Goal: Task Accomplishment & Management: Manage account settings

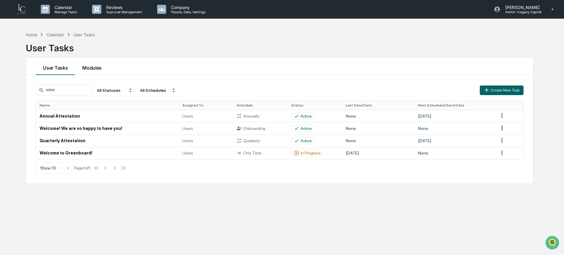
click at [87, 67] on button "Modules" at bounding box center [92, 66] width 34 height 17
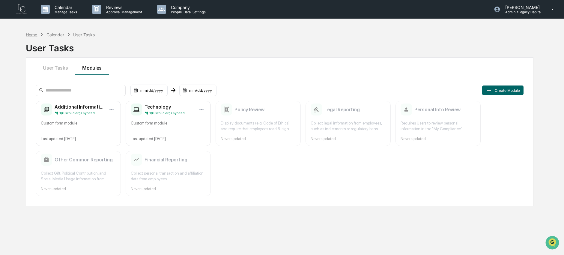
click at [31, 34] on div "Home" at bounding box center [31, 34] width 11 height 5
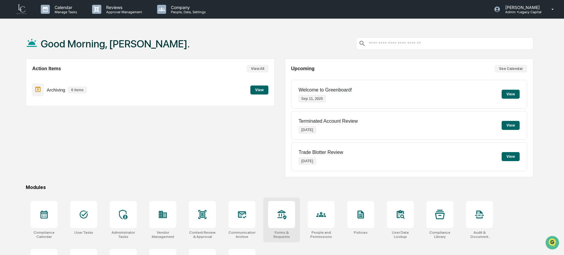
click at [280, 218] on icon at bounding box center [282, 214] width 10 height 10
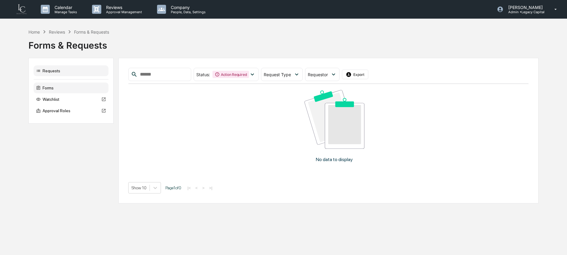
click at [75, 90] on div "Forms" at bounding box center [71, 87] width 75 height 11
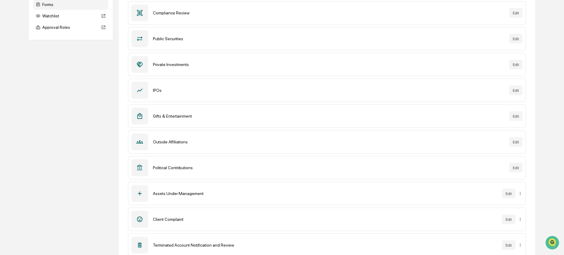
scroll to position [97, 0]
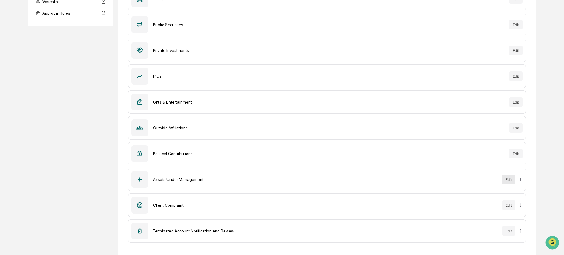
click at [511, 178] on button "Edit" at bounding box center [508, 179] width 13 height 10
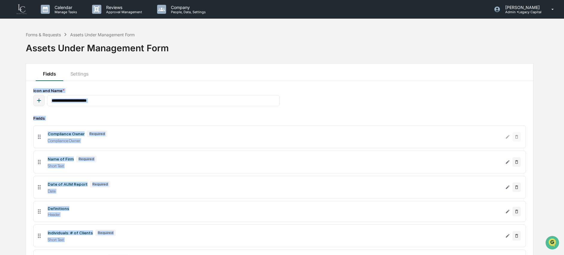
click at [39, 100] on icon "button" at bounding box center [39, 101] width 4 height 4
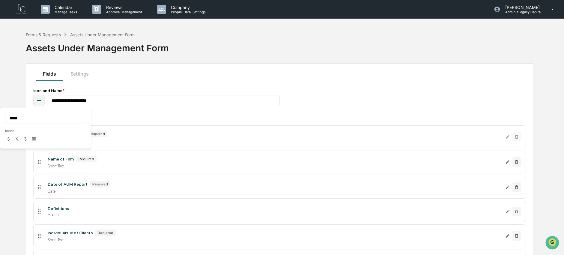
type input "*****"
click at [7, 140] on icon at bounding box center [8, 138] width 5 height 5
click at [201, 56] on div "Forms & Requests Assets Under Management Form Assets Under Management Form" at bounding box center [279, 43] width 507 height 30
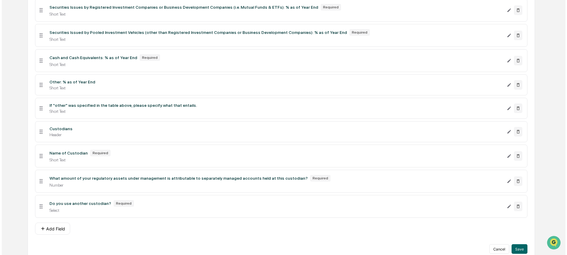
scroll to position [1365, 0]
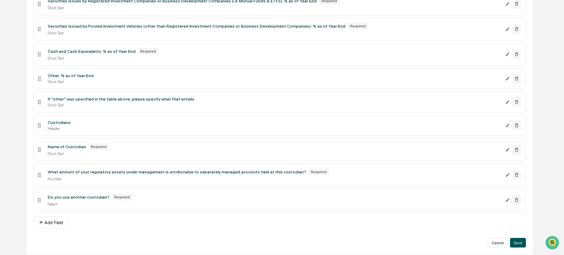
click at [519, 245] on button "Save" at bounding box center [518, 243] width 16 height 10
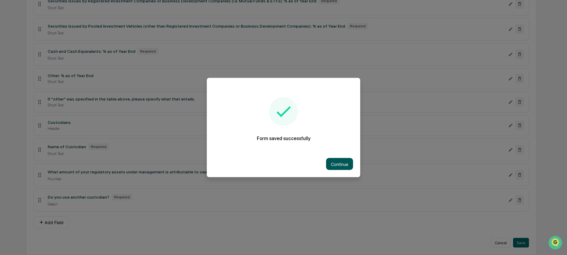
click at [331, 167] on button "Continue" at bounding box center [339, 164] width 27 height 12
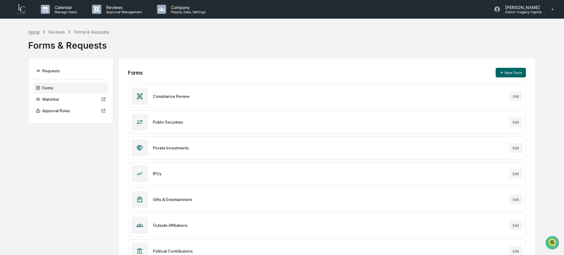
click at [37, 30] on div "Home" at bounding box center [33, 31] width 11 height 5
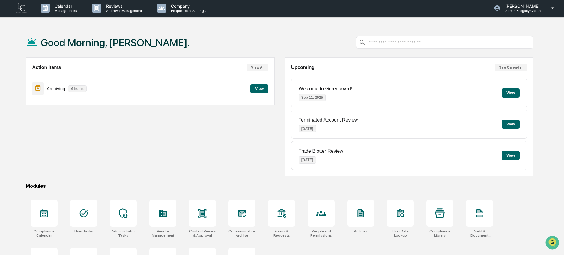
scroll to position [2, 0]
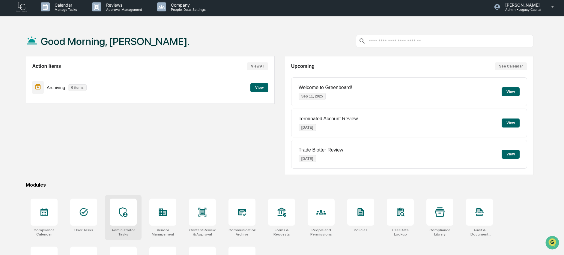
click at [121, 217] on div at bounding box center [123, 211] width 27 height 27
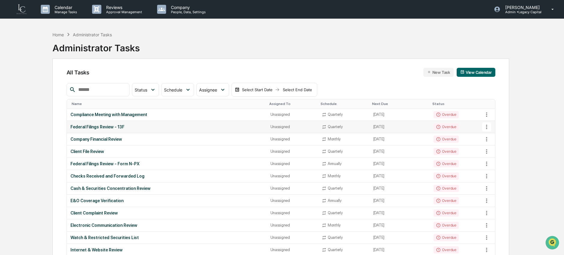
click at [220, 129] on div "Federal Filings Review - 13F" at bounding box center [166, 126] width 193 height 5
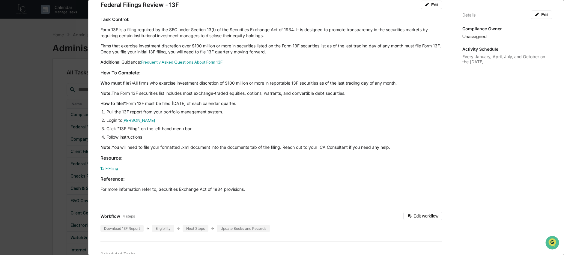
scroll to position [108, 0]
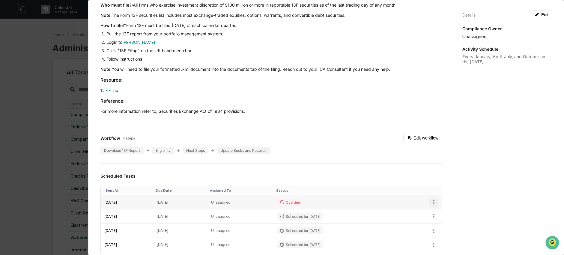
click at [430, 203] on icon "button" at bounding box center [433, 202] width 7 height 7
click at [435, 221] on img at bounding box center [433, 223] width 5 height 5
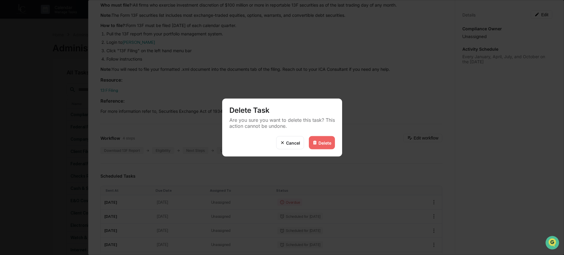
click at [321, 142] on div "Delete" at bounding box center [324, 142] width 13 height 5
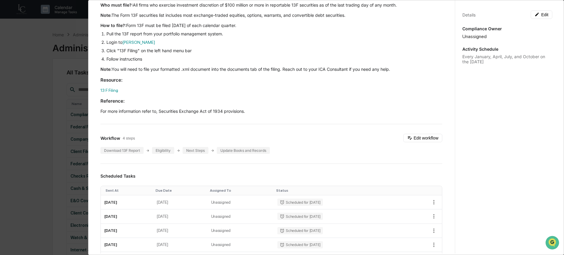
click at [46, 138] on div "Administrator Activity List Federal Filings Review - 13F Start Task Spawn Task …" at bounding box center [282, 127] width 564 height 255
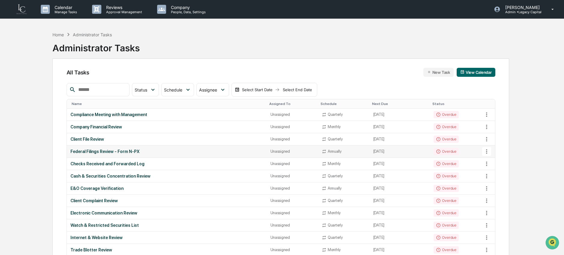
click at [187, 152] on div "Federal Filings Review - Form N-PX" at bounding box center [166, 151] width 193 height 5
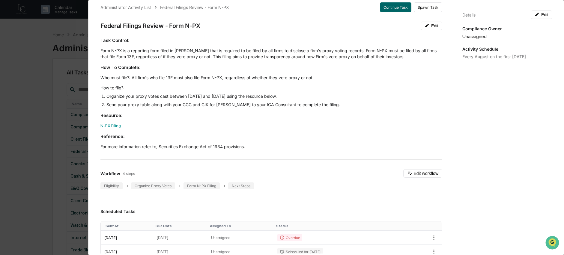
scroll to position [13, 0]
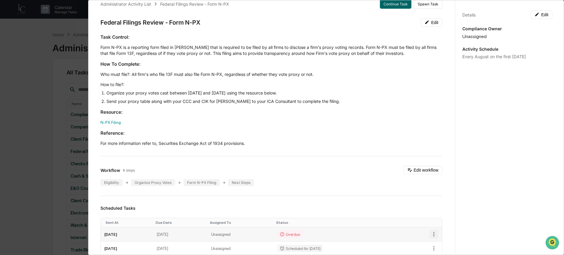
click at [430, 231] on icon "button" at bounding box center [433, 234] width 7 height 7
click at [439, 244] on li "Delete task" at bounding box center [450, 244] width 49 height 11
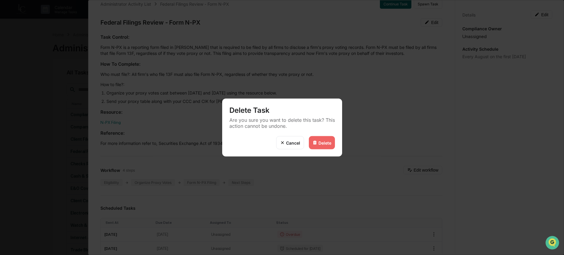
click at [322, 142] on div "Delete" at bounding box center [324, 142] width 13 height 5
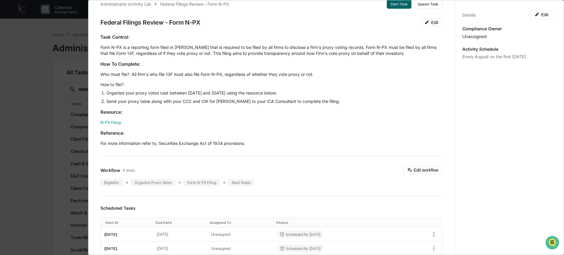
click at [35, 149] on div "Administrator Activity List Federal Filings Review - Form N-PX Start Task Spawn…" at bounding box center [282, 127] width 564 height 255
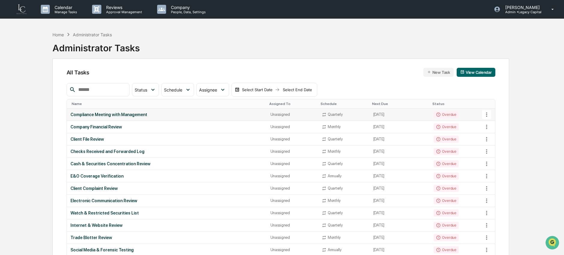
click at [488, 117] on icon at bounding box center [486, 114] width 7 height 7
click at [494, 150] on li "Delete Task" at bounding box center [509, 147] width 48 height 11
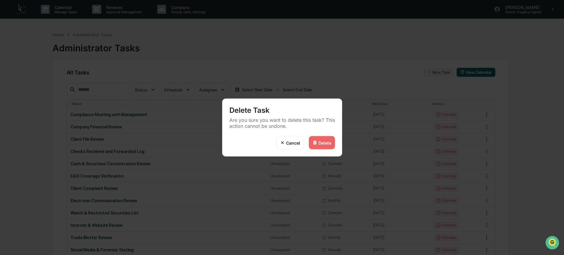
click at [324, 144] on div "Delete" at bounding box center [324, 142] width 13 height 5
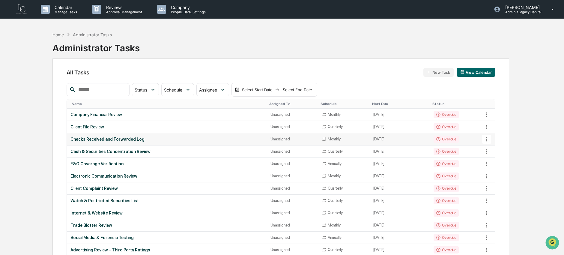
click at [176, 139] on div "Checks Received and Forwarded Log" at bounding box center [166, 139] width 193 height 5
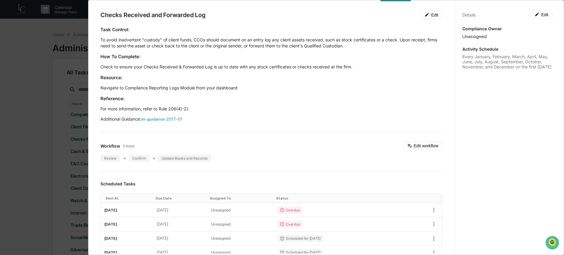
scroll to position [98, 0]
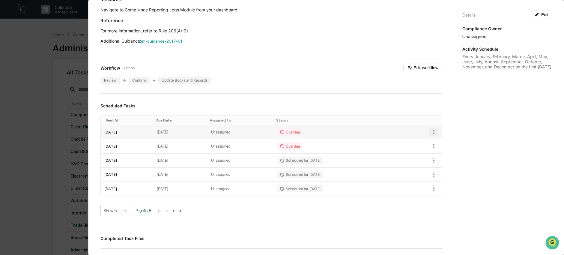
click at [433, 132] on icon "button" at bounding box center [433, 132] width 1 height 4
click at [435, 155] on img at bounding box center [433, 153] width 5 height 5
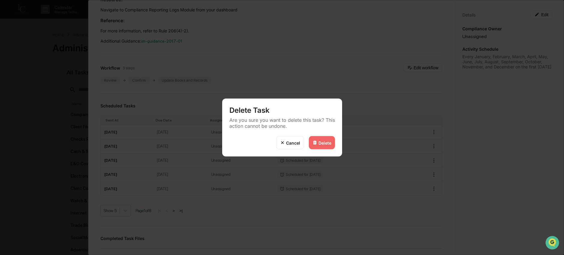
click at [311, 143] on div "Delete" at bounding box center [322, 142] width 26 height 13
click at [320, 144] on div "Delete" at bounding box center [324, 142] width 13 height 5
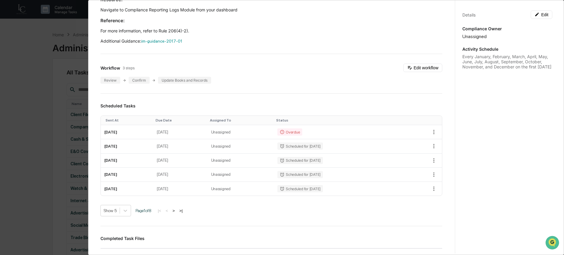
click at [62, 138] on div "Administrator Activity List Checks Received and Forwarded Log Continue Task Spa…" at bounding box center [282, 127] width 564 height 255
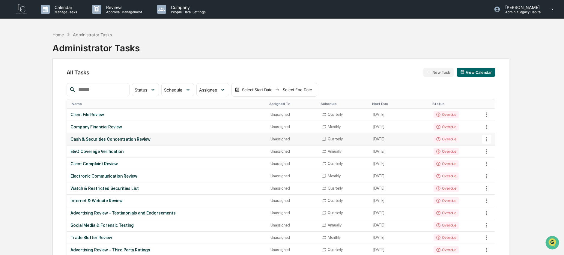
click at [119, 141] on div "Cash & Securities Concentration Review" at bounding box center [166, 139] width 193 height 5
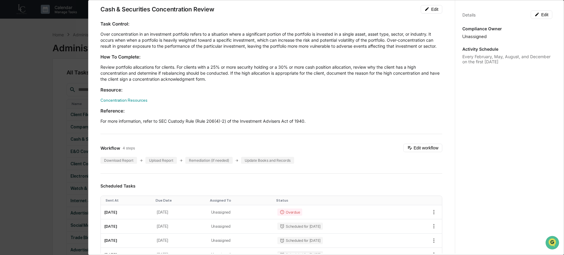
scroll to position [32, 0]
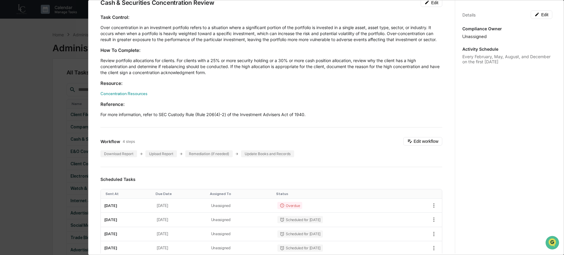
click at [64, 155] on div "Administrator Activity List Cash & Securities Concentration Review Continue Tas…" at bounding box center [282, 127] width 564 height 255
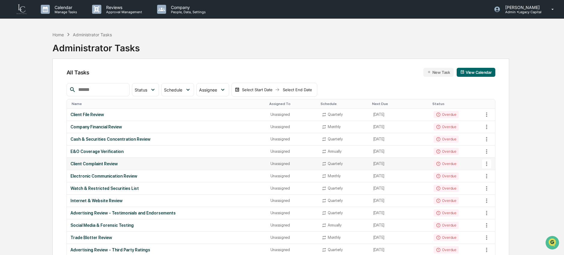
click at [82, 165] on div "Client Complaint Review" at bounding box center [166, 163] width 193 height 5
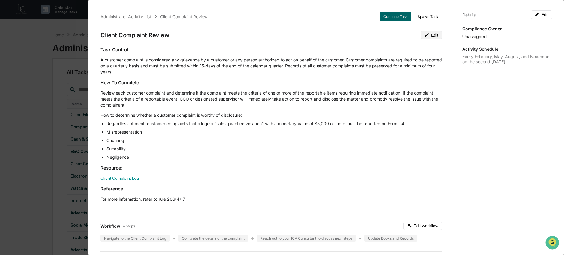
click at [430, 37] on button "Edit" at bounding box center [431, 35] width 22 height 8
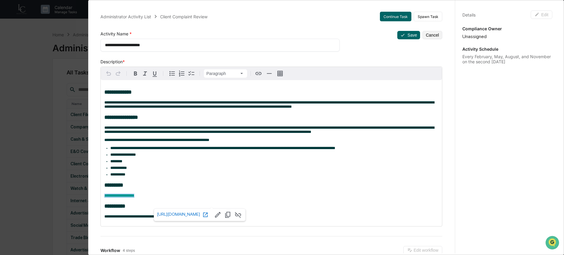
drag, startPoint x: 147, startPoint y: 203, endPoint x: 82, endPoint y: 204, distance: 65.0
click at [82, 204] on div "**********" at bounding box center [282, 127] width 564 height 255
click at [257, 73] on icon "button" at bounding box center [258, 73] width 7 height 7
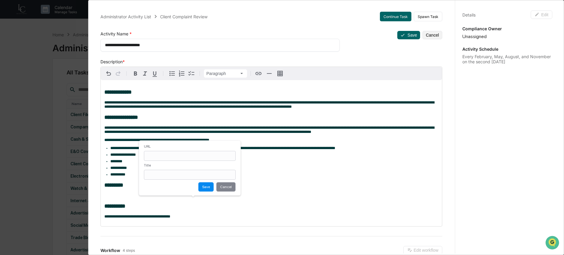
click at [197, 158] on input at bounding box center [190, 156] width 92 height 10
click at [233, 147] on label "URL" at bounding box center [190, 146] width 92 height 4
drag, startPoint x: 290, startPoint y: 177, endPoint x: 286, endPoint y: 177, distance: 4.2
click at [291, 177] on ul "**********" at bounding box center [271, 161] width 334 height 31
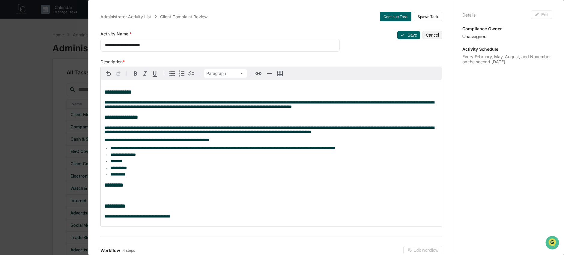
click at [141, 199] on div "**********" at bounding box center [271, 153] width 341 height 146
drag, startPoint x: 147, startPoint y: 194, endPoint x: 99, endPoint y: 194, distance: 47.9
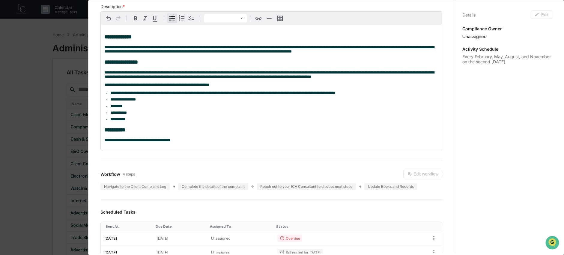
scroll to position [83, 0]
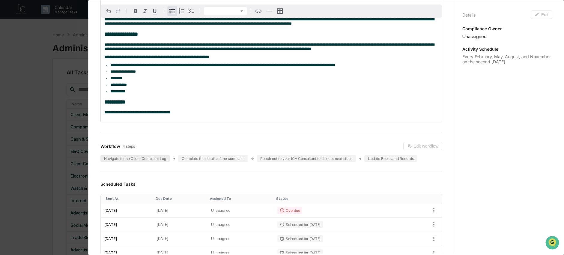
click at [155, 162] on div "Navigate to the Client Complaint Log" at bounding box center [134, 158] width 69 height 7
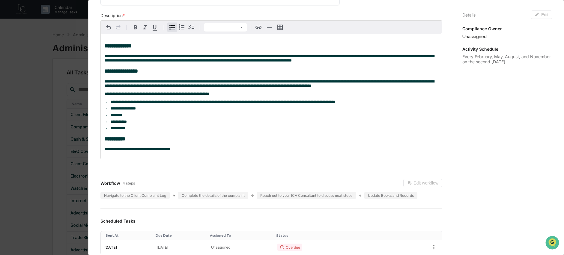
scroll to position [0, 0]
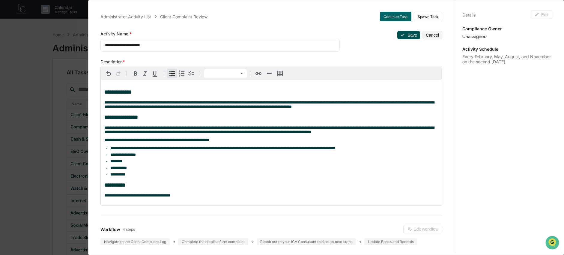
click at [404, 31] on button "Save" at bounding box center [408, 35] width 23 height 8
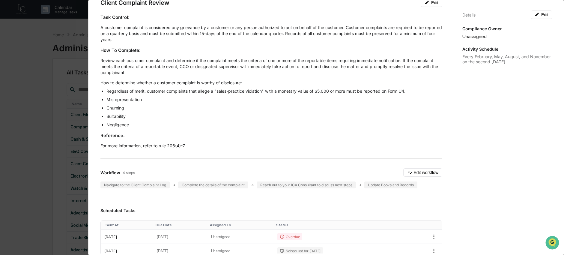
scroll to position [53, 0]
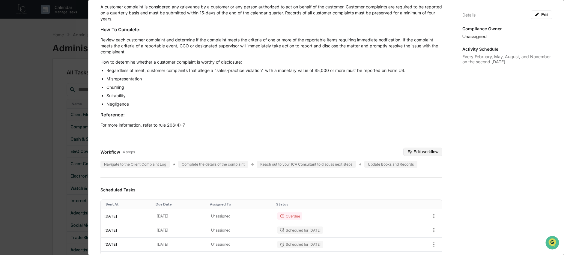
click at [417, 151] on button "Edit workflow" at bounding box center [422, 151] width 39 height 8
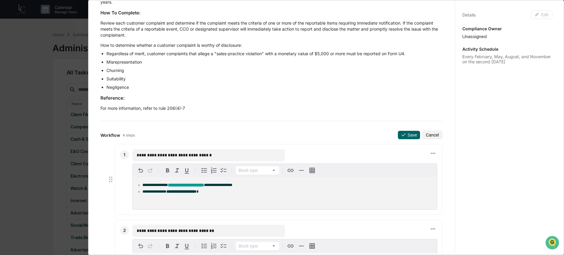
scroll to position [70, 0]
click at [230, 185] on span "**********" at bounding box center [218, 185] width 28 height 4
click at [217, 195] on div "**********" at bounding box center [285, 193] width 304 height 32
drag, startPoint x: 224, startPoint y: 185, endPoint x: 171, endPoint y: 185, distance: 53.3
click at [171, 185] on li "**********" at bounding box center [287, 185] width 291 height 4
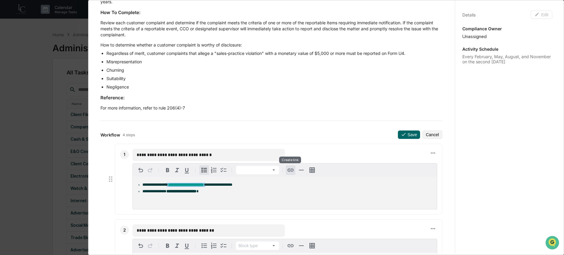
click at [292, 172] on icon "button" at bounding box center [290, 169] width 7 height 7
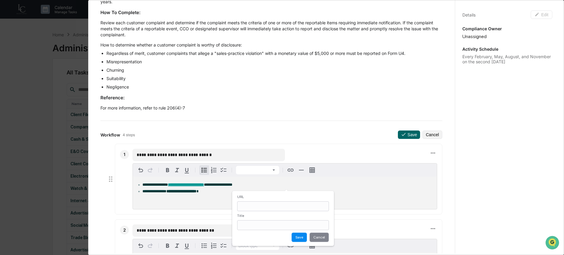
click at [294, 208] on input at bounding box center [283, 206] width 92 height 10
click at [306, 239] on button "Save" at bounding box center [299, 237] width 16 height 10
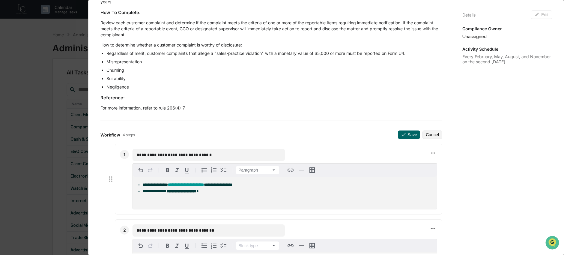
click at [271, 194] on div "**********" at bounding box center [285, 193] width 304 height 32
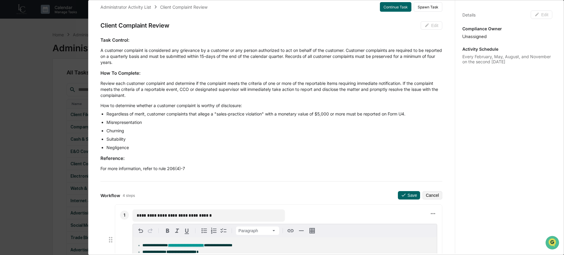
scroll to position [0, 0]
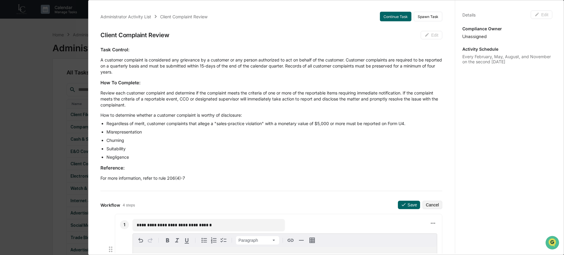
click at [405, 132] on li "Misrepresentation" at bounding box center [274, 132] width 336 height 6
click at [426, 203] on button "Cancel" at bounding box center [432, 204] width 20 height 8
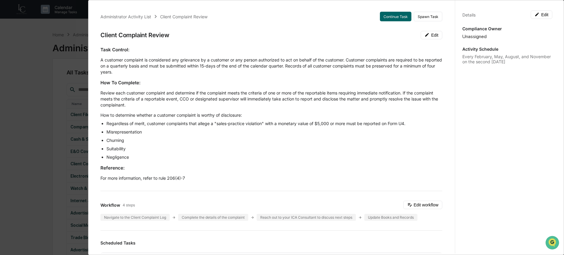
click at [39, 154] on div "Administrator Activity List Client Complaint Review Continue Task Spawn Task Cl…" at bounding box center [282, 127] width 564 height 255
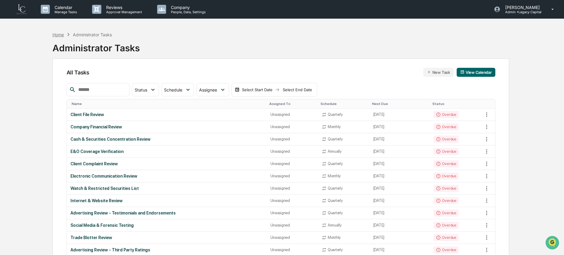
click at [54, 32] on div "Home" at bounding box center [57, 34] width 11 height 5
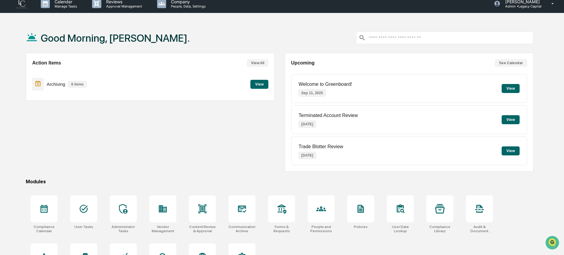
scroll to position [1, 0]
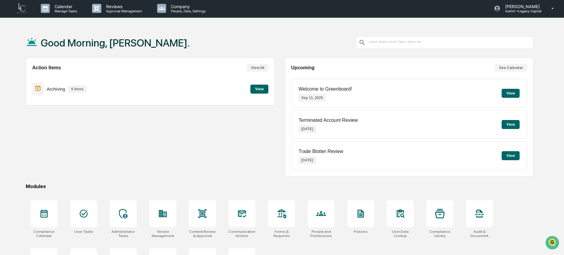
click at [266, 88] on button "View" at bounding box center [259, 89] width 18 height 9
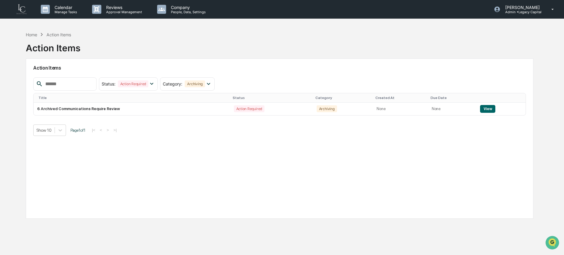
click at [228, 144] on div "Action Items Status : Action Required Select/Deselect All Action Required Resol…" at bounding box center [279, 138] width 507 height 160
click at [29, 34] on div "Home" at bounding box center [31, 34] width 11 height 5
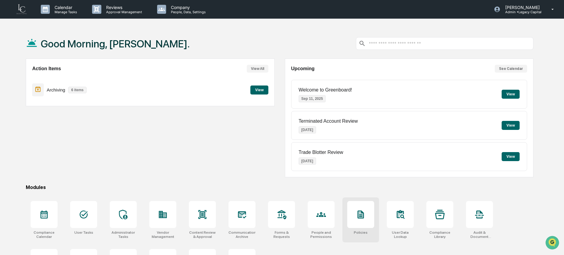
click at [361, 219] on div at bounding box center [360, 214] width 27 height 27
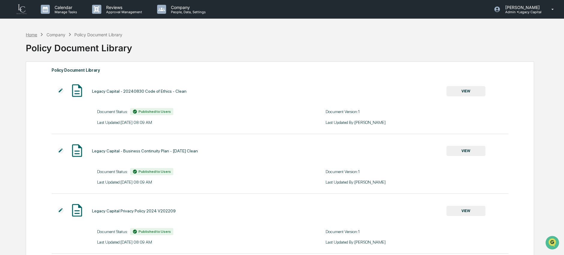
click at [33, 34] on div "Home" at bounding box center [31, 34] width 11 height 5
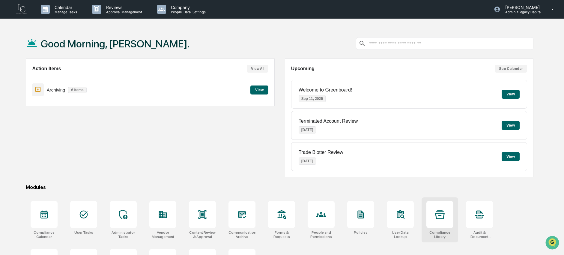
click at [448, 215] on div at bounding box center [439, 214] width 27 height 27
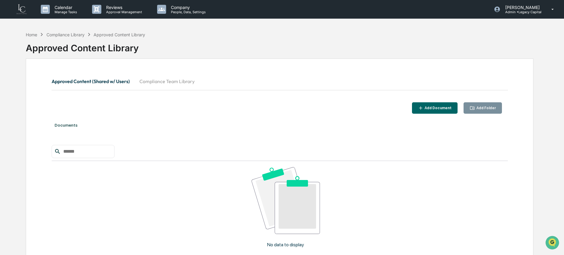
click at [144, 81] on button "Compliance Team Library" at bounding box center [167, 81] width 65 height 14
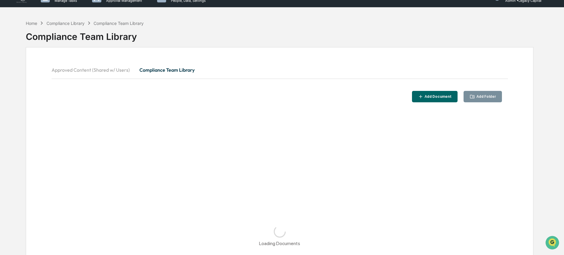
scroll to position [28, 0]
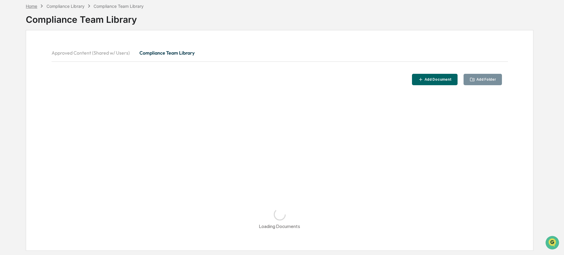
click at [32, 6] on div "Home" at bounding box center [31, 6] width 11 height 5
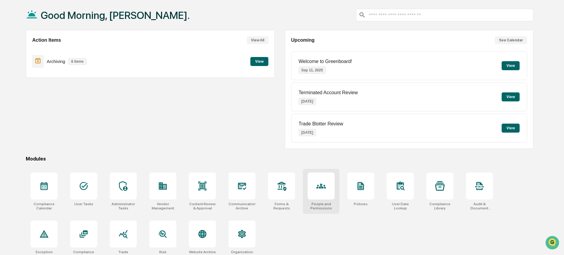
click at [311, 185] on div at bounding box center [320, 185] width 27 height 27
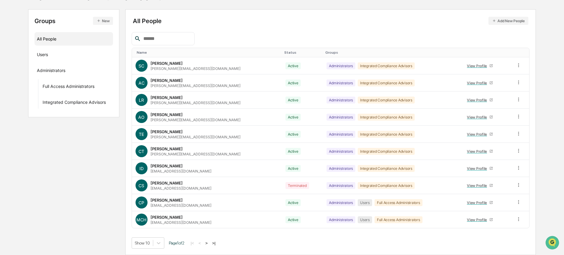
click at [209, 242] on button ">" at bounding box center [206, 242] width 6 height 5
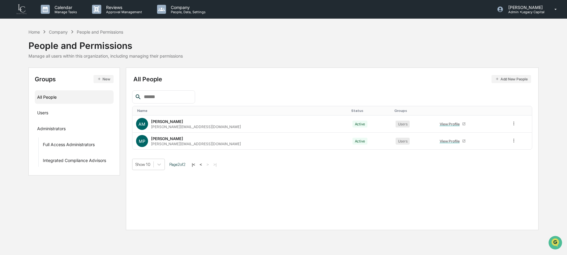
click at [33, 28] on div "Home Company People and Permissions" at bounding box center [75, 31] width 95 height 7
click at [515, 11] on p "Admin • Legacy Capital" at bounding box center [524, 12] width 42 height 4
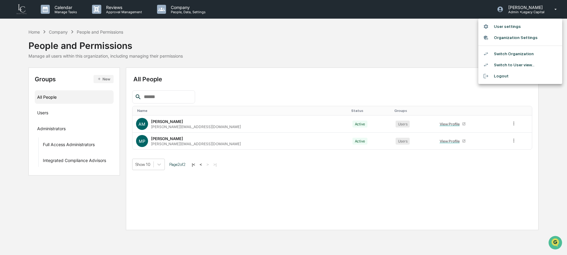
click at [521, 55] on li "Switch Organization" at bounding box center [520, 53] width 84 height 11
